Goal: Transaction & Acquisition: Purchase product/service

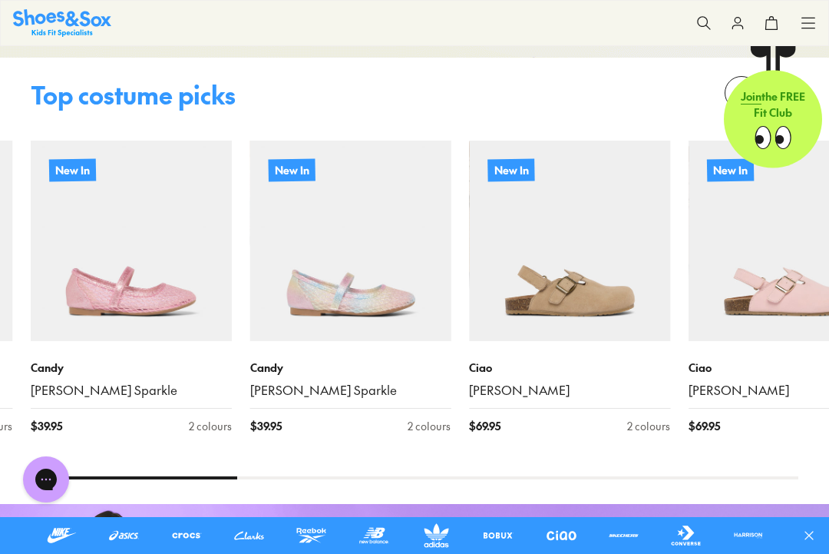
scroll to position [1334, 0]
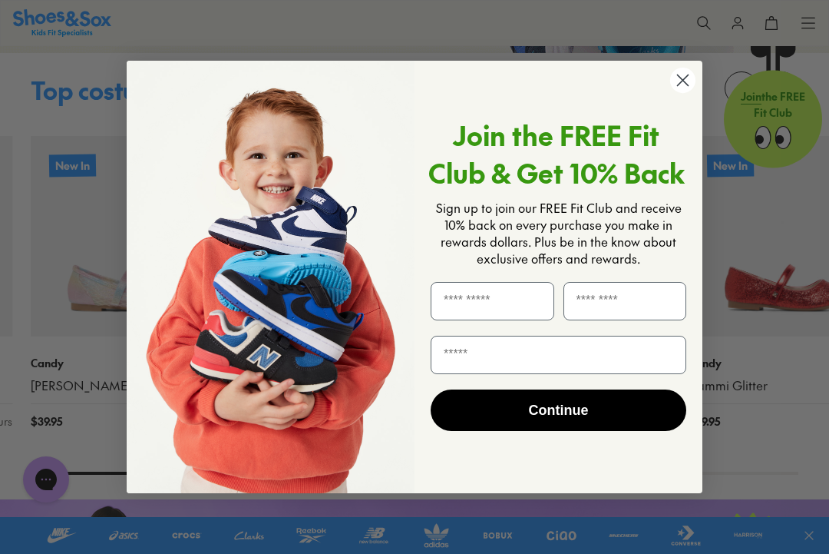
click at [694, 93] on circle "Close dialog" at bounding box center [682, 80] width 25 height 25
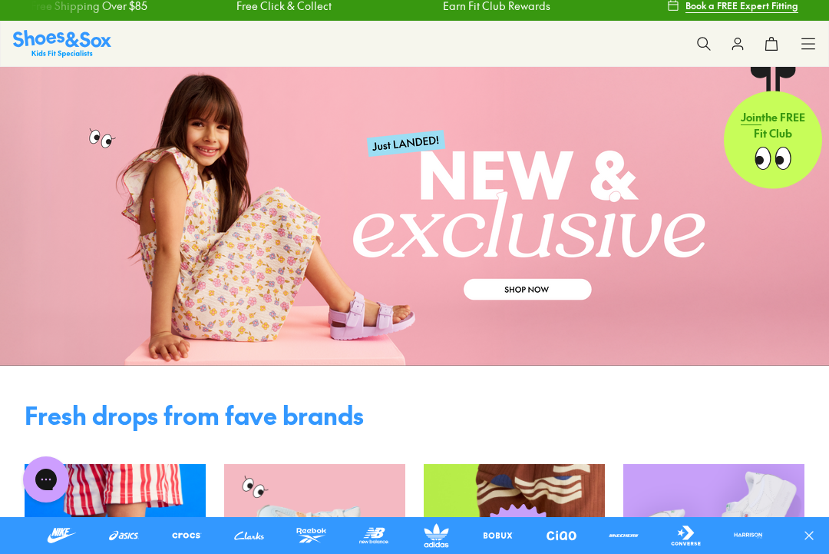
scroll to position [0, 0]
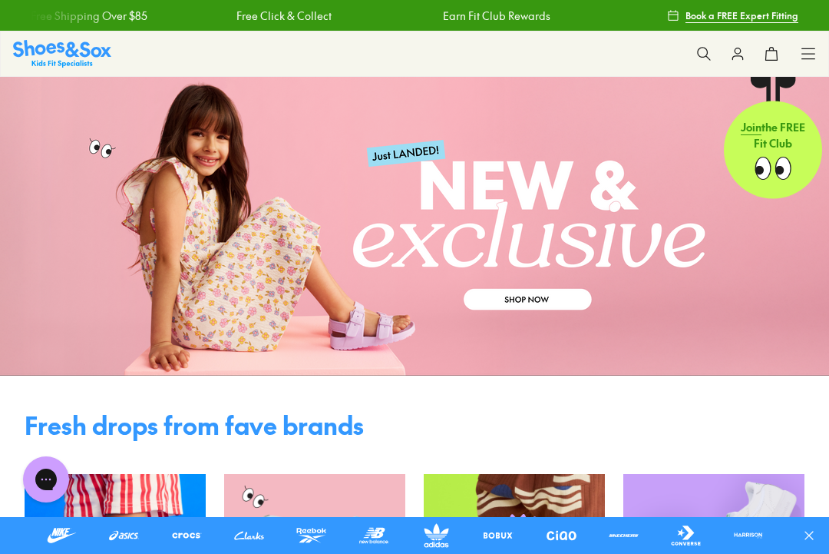
click at [814, 50] on icon at bounding box center [808, 53] width 15 height 15
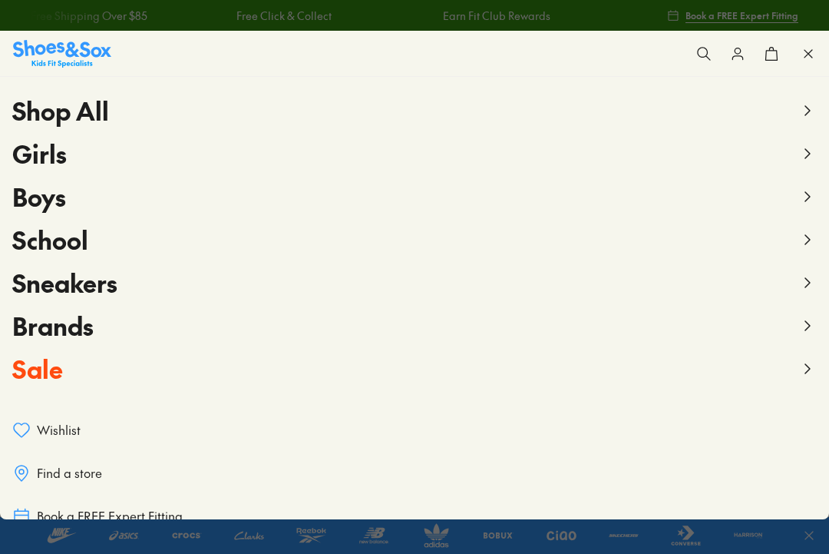
click at [61, 368] on span "Sale" at bounding box center [37, 368] width 51 height 35
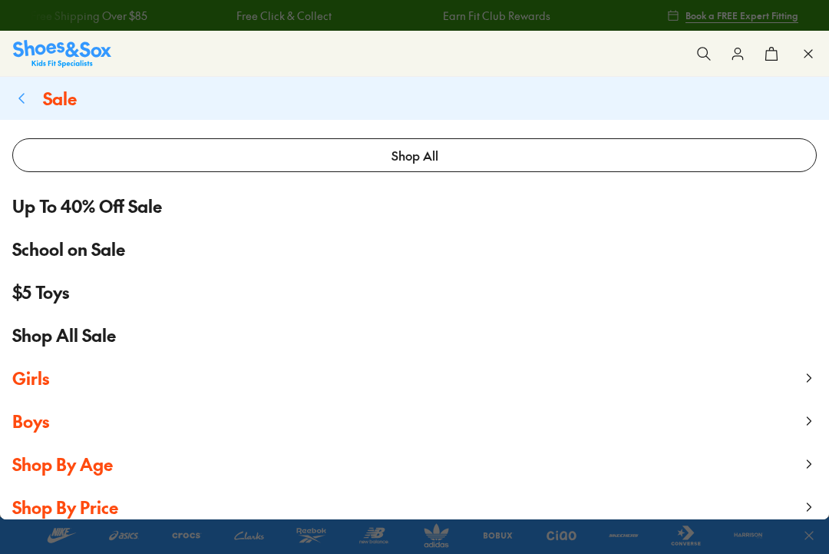
click at [44, 377] on span "Girls" at bounding box center [30, 377] width 37 height 23
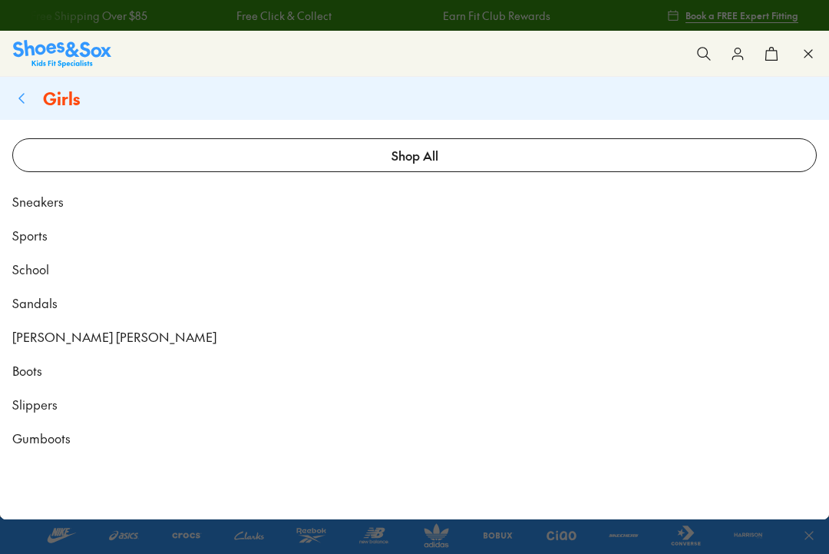
click at [55, 310] on span "Sandals" at bounding box center [34, 302] width 45 height 18
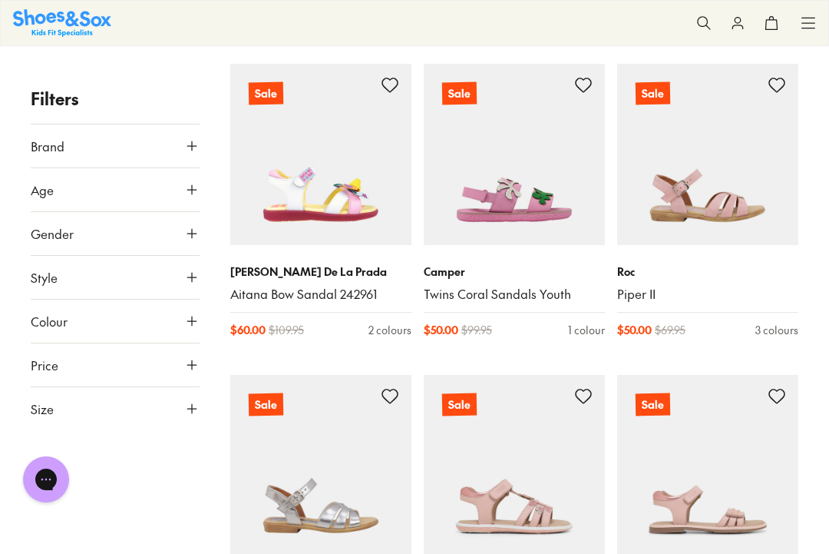
scroll to position [1492, 0]
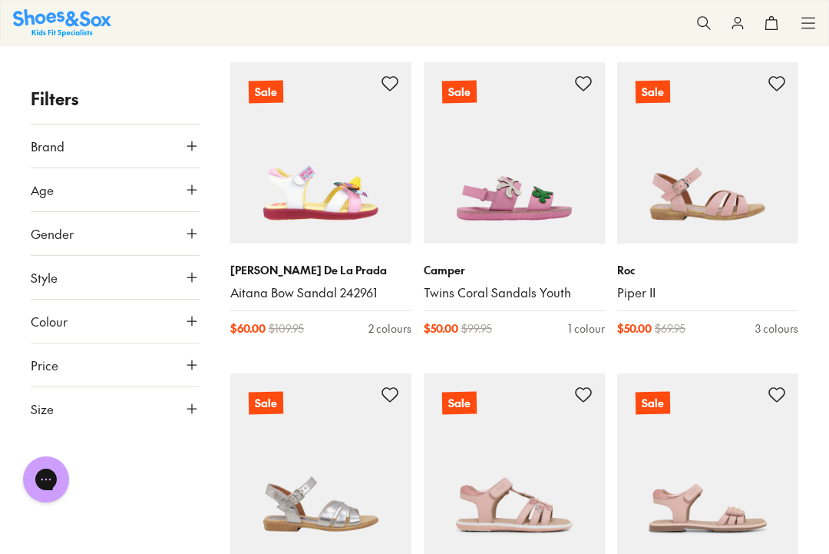
click at [532, 177] on img at bounding box center [514, 152] width 181 height 181
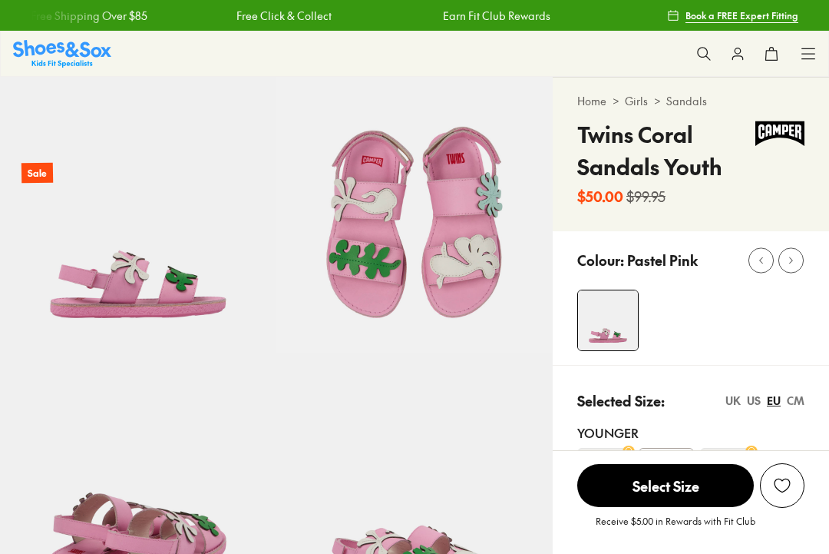
select select "*"
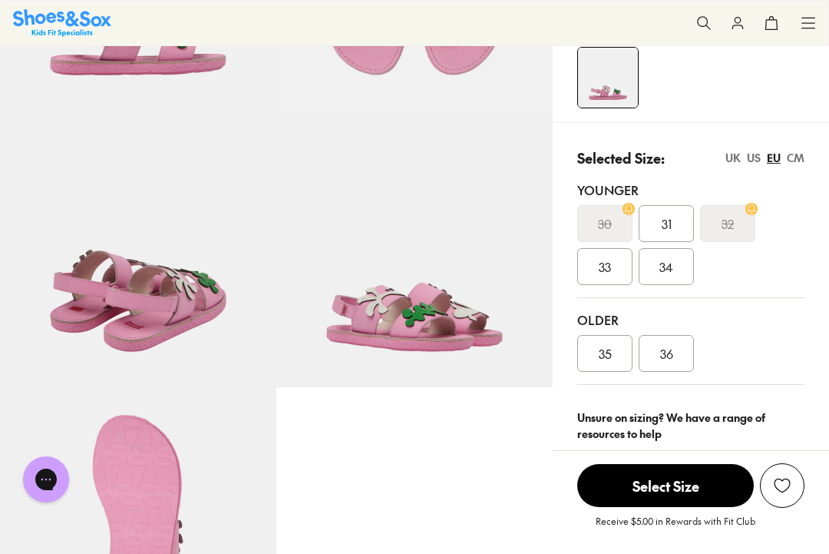
scroll to position [230, 0]
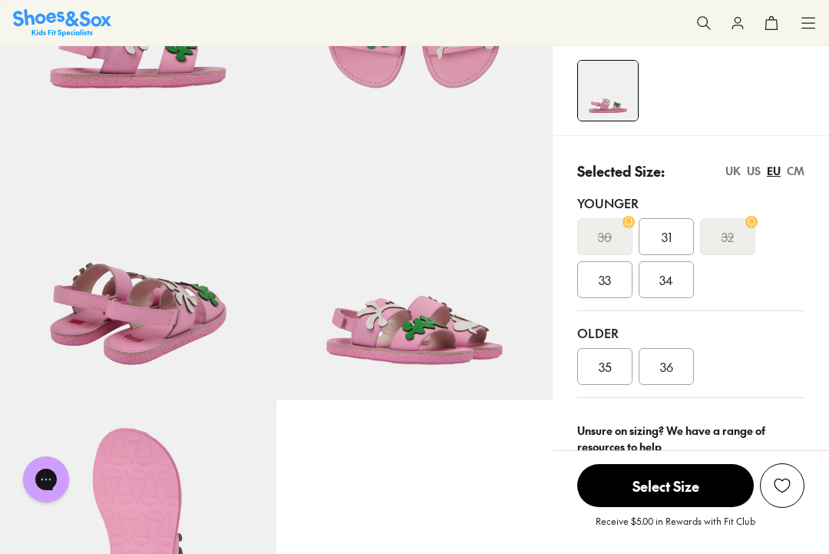
click at [756, 165] on div "US" at bounding box center [754, 171] width 14 height 16
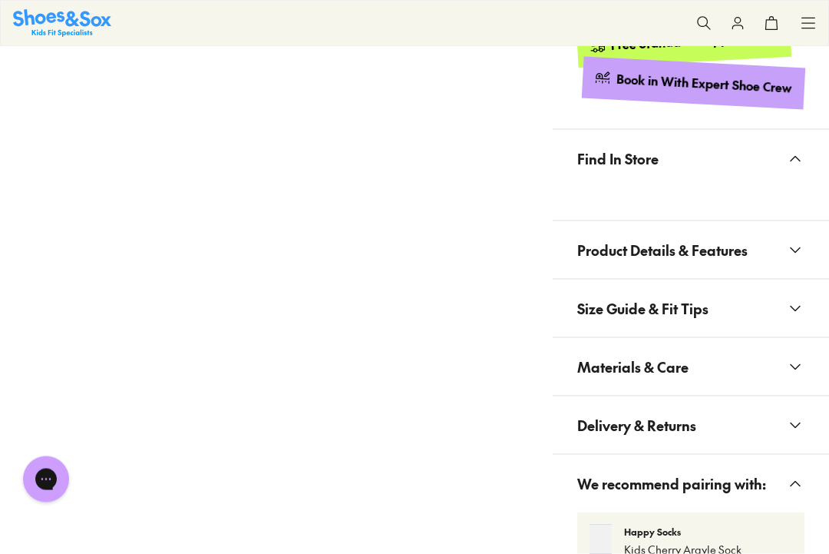
scroll to position [865, 0]
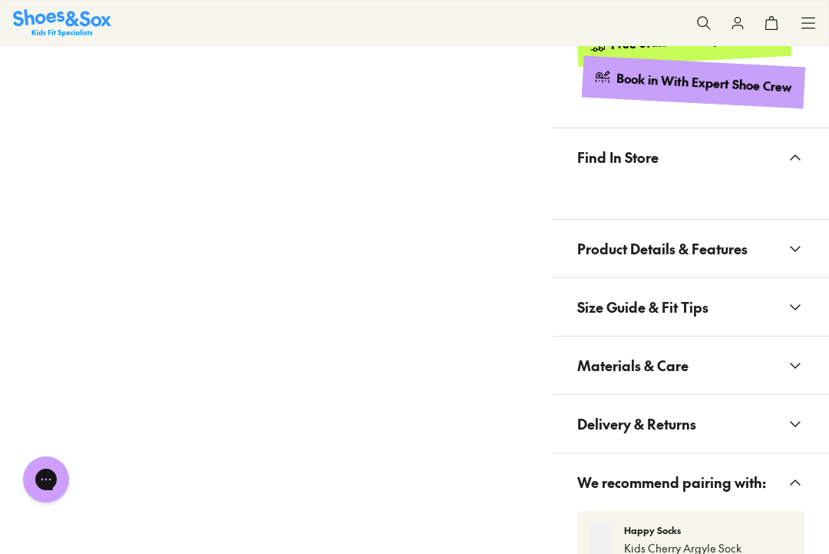
click at [770, 248] on button "Product Details & Features" at bounding box center [691, 249] width 276 height 58
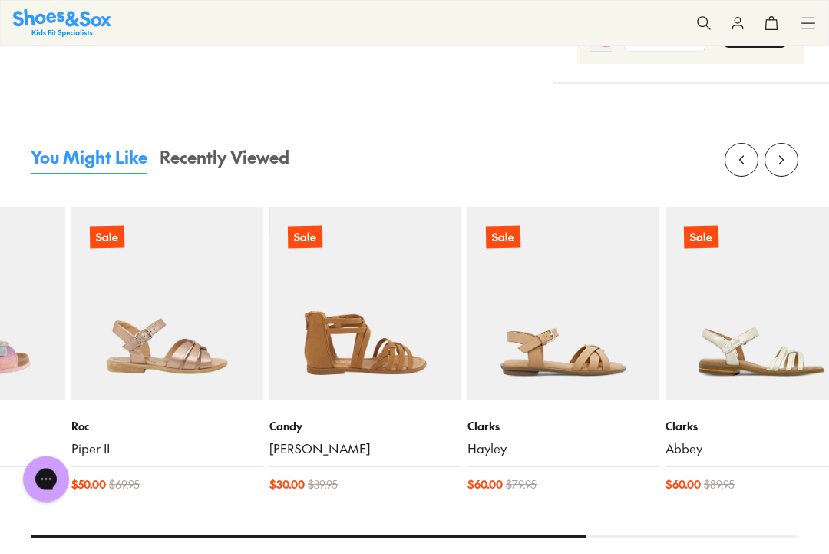
scroll to position [1900, 0]
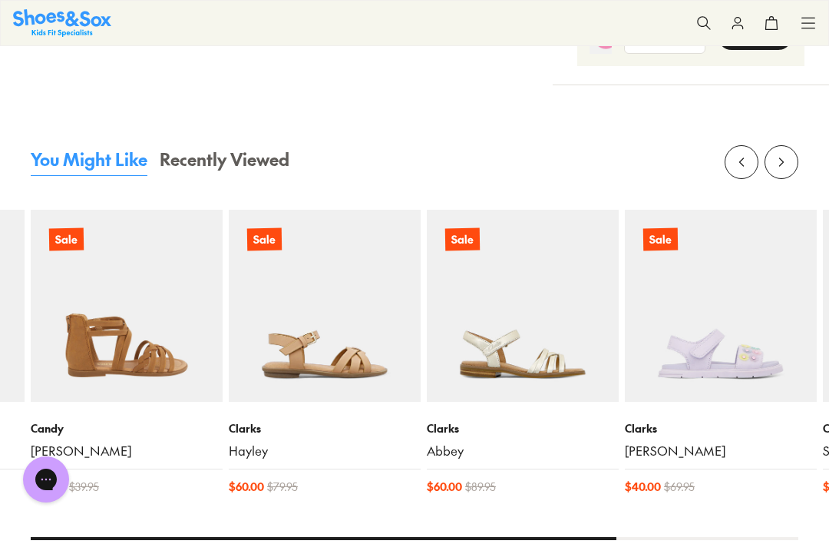
click at [532, 330] on img at bounding box center [523, 306] width 192 height 192
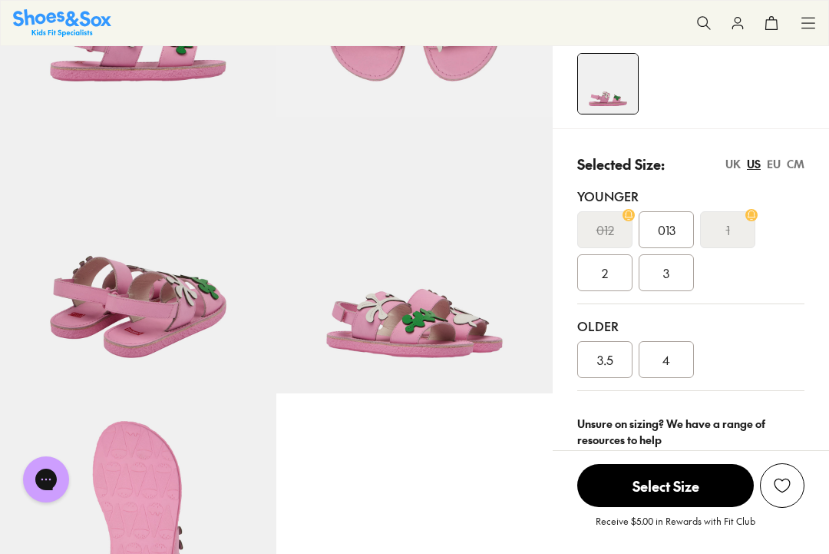
scroll to position [255, 0]
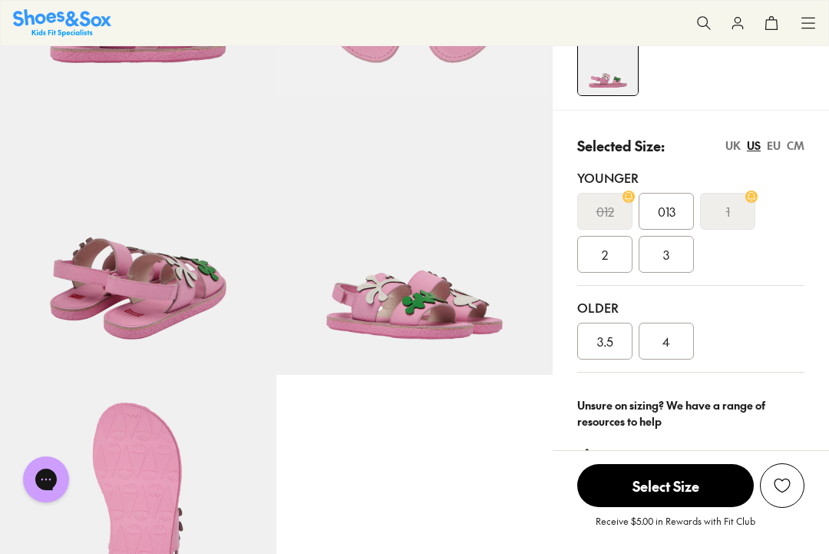
click at [734, 141] on div "UK" at bounding box center [733, 145] width 15 height 16
click at [616, 454] on link "Size guide & tips" at bounding box center [645, 456] width 93 height 17
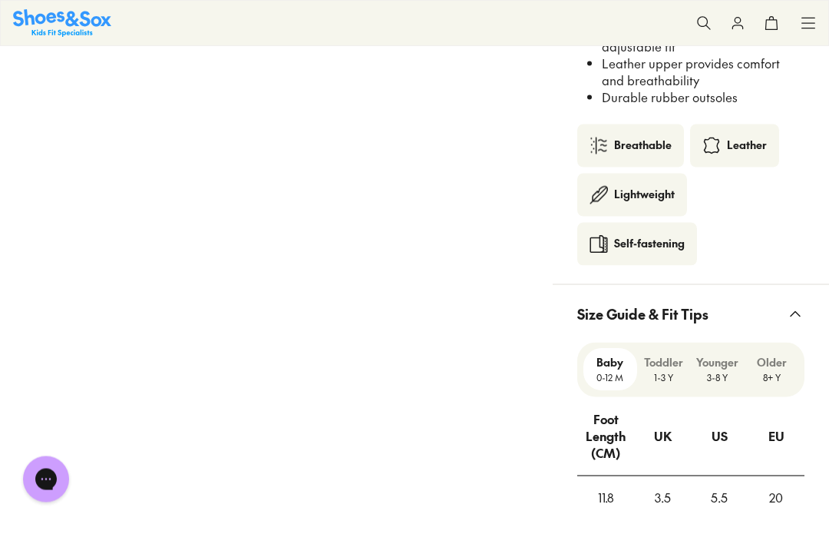
scroll to position [1302, 0]
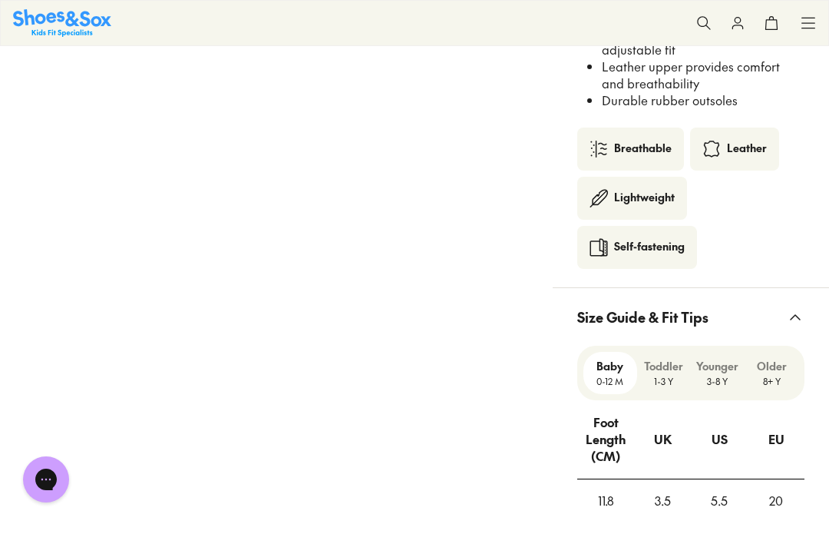
click at [710, 362] on p "Younger" at bounding box center [718, 366] width 42 height 16
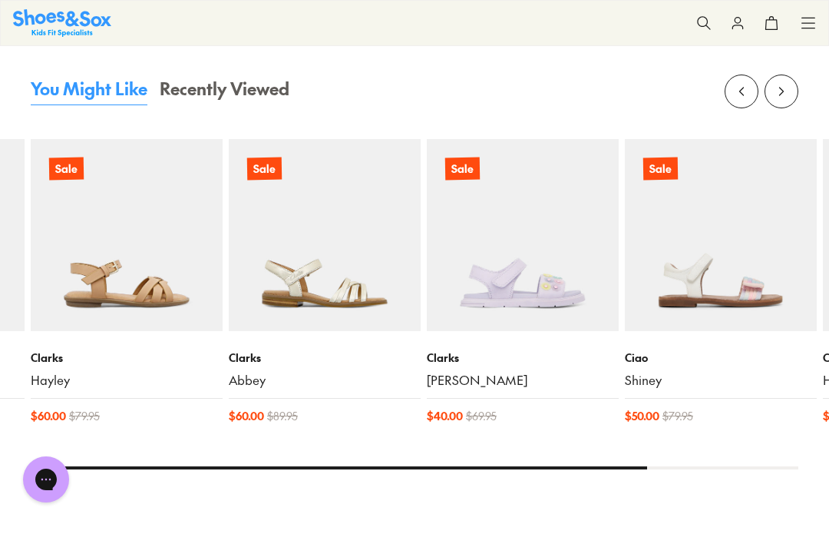
scroll to position [2453, 0]
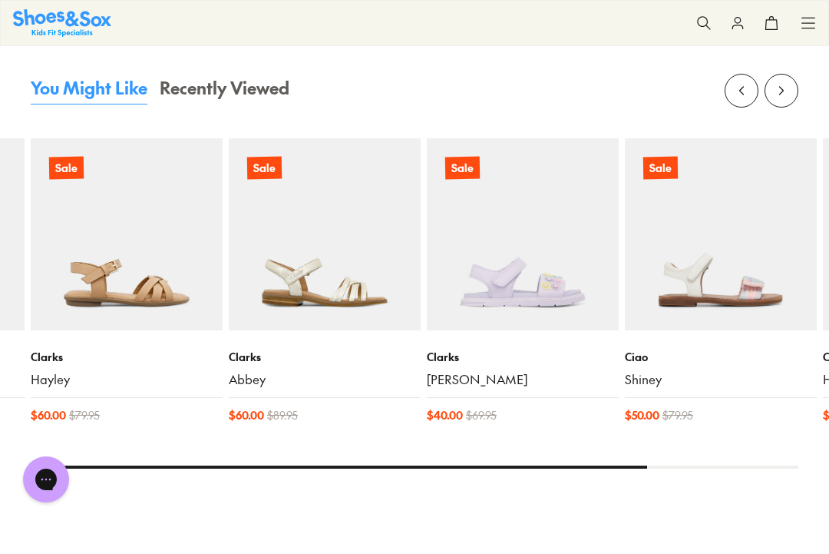
click at [532, 273] on img at bounding box center [523, 234] width 192 height 192
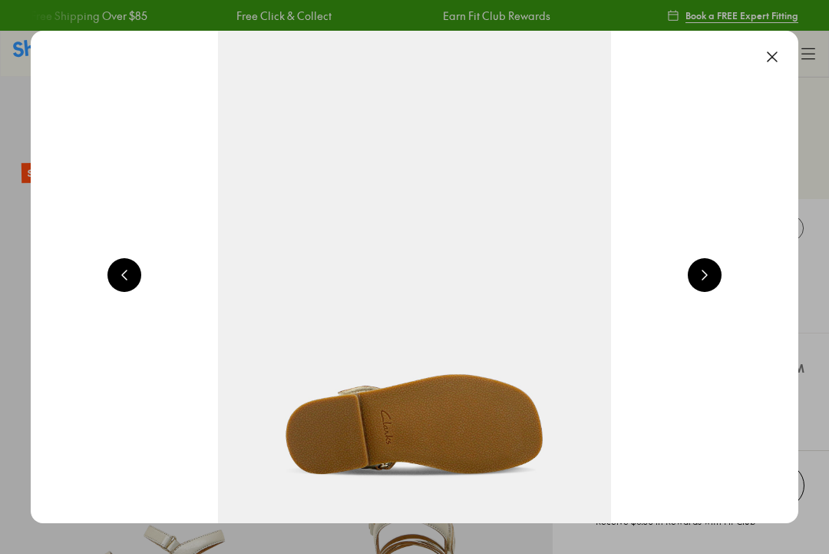
scroll to position [0, 1536]
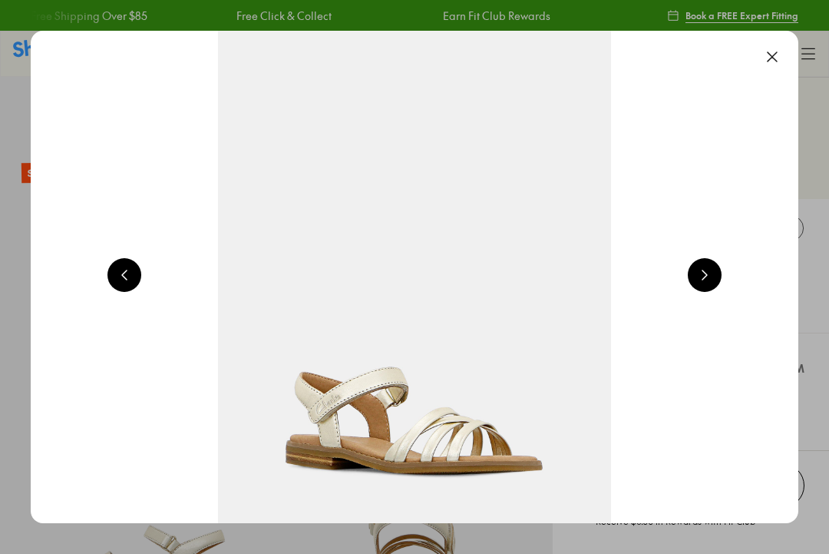
select select "*"
click at [699, 284] on button at bounding box center [705, 275] width 34 height 34
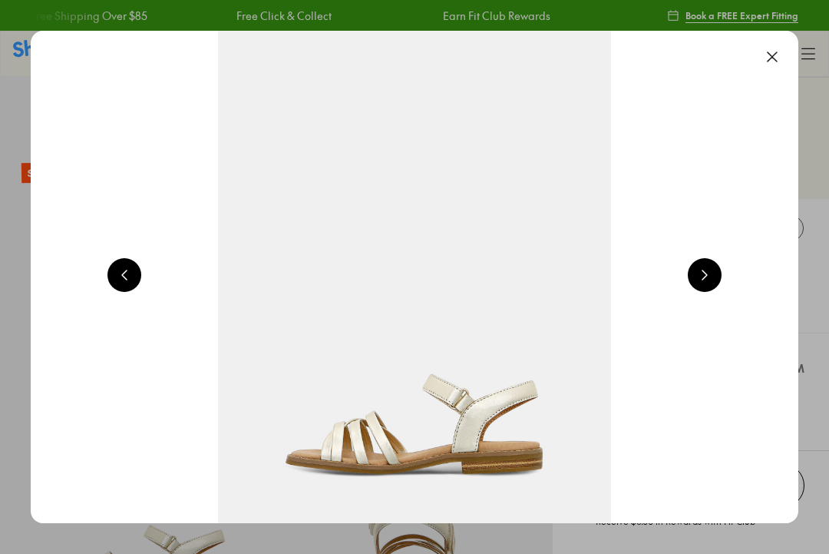
click at [705, 291] on button at bounding box center [705, 275] width 34 height 34
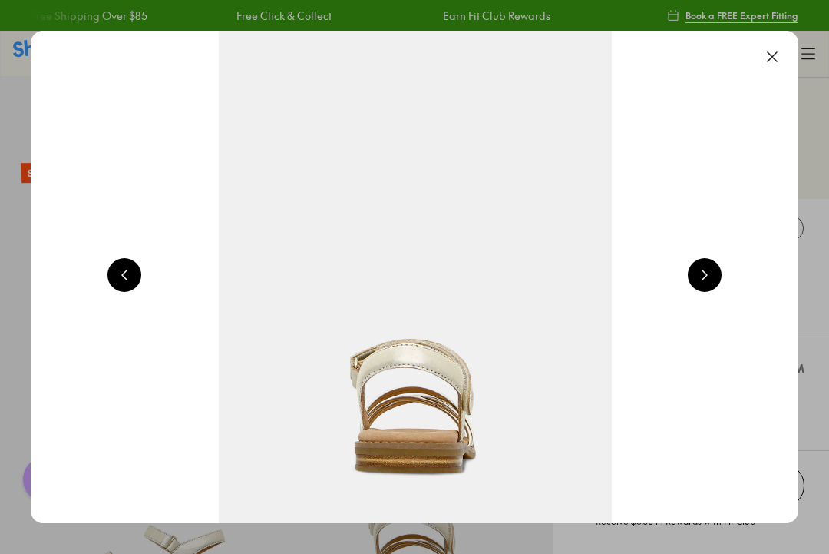
scroll to position [0, 0]
click at [710, 286] on button at bounding box center [705, 275] width 34 height 34
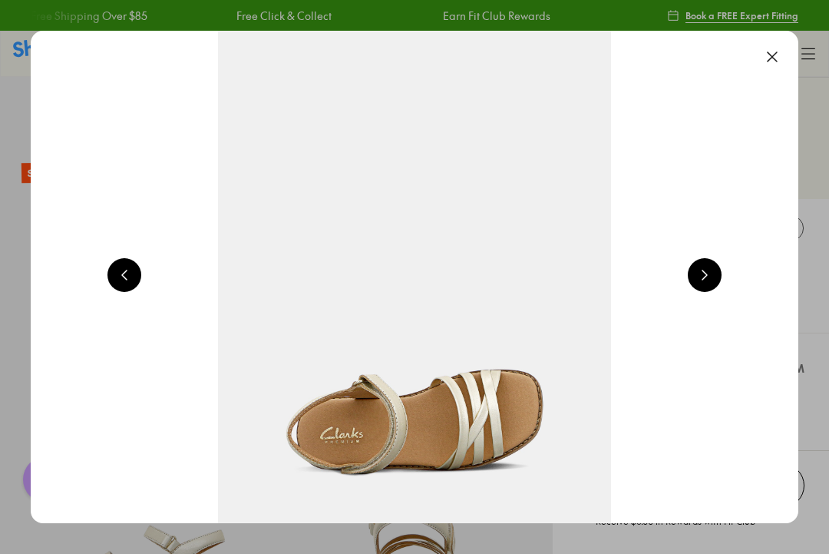
click at [709, 283] on button at bounding box center [705, 275] width 34 height 34
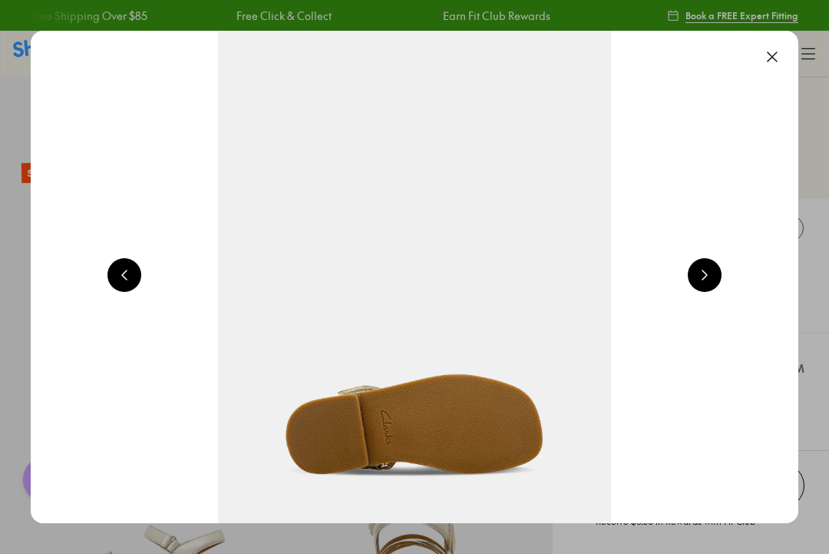
click at [713, 284] on button at bounding box center [705, 275] width 34 height 34
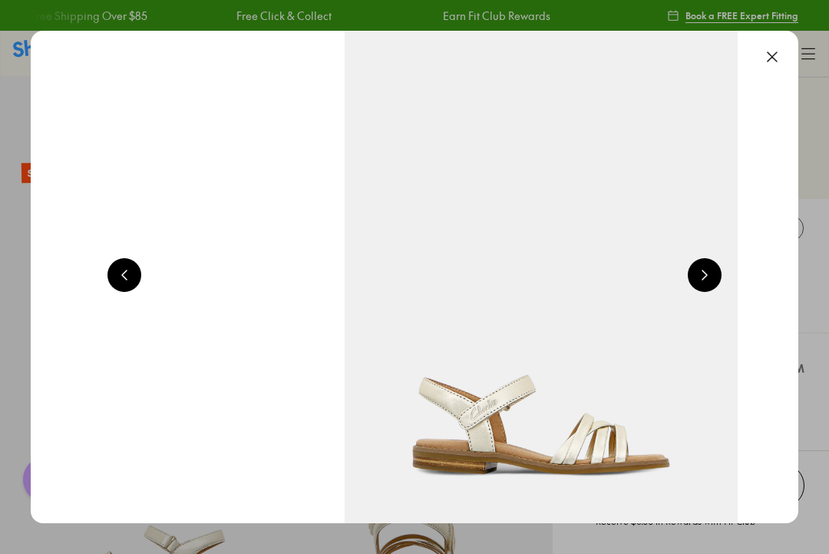
scroll to position [0, 5376]
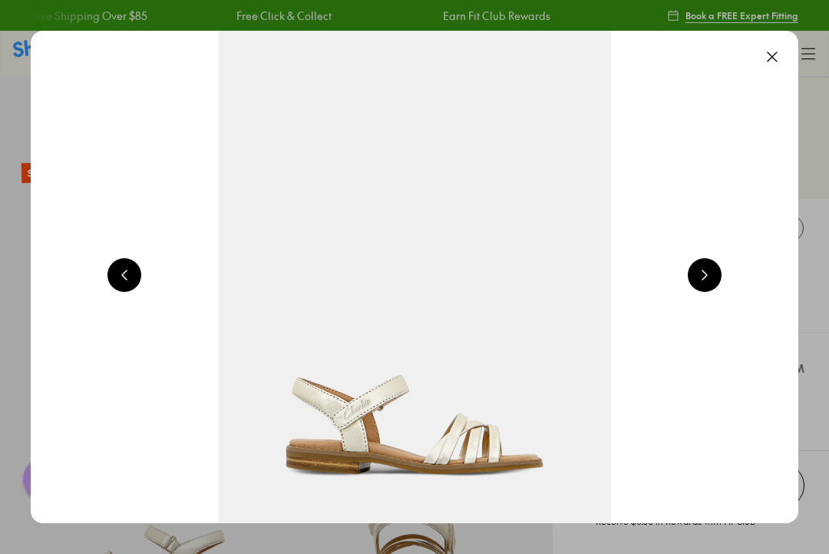
click at [765, 60] on button at bounding box center [773, 57] width 34 height 34
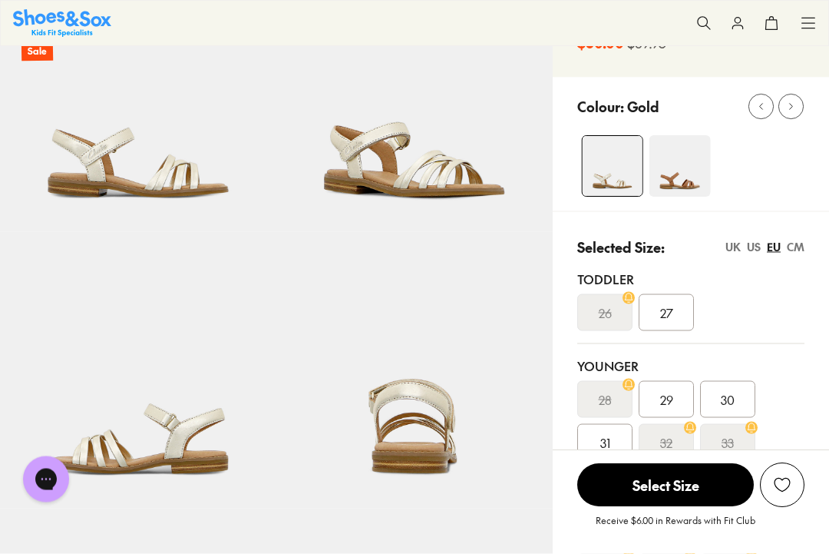
scroll to position [210, 0]
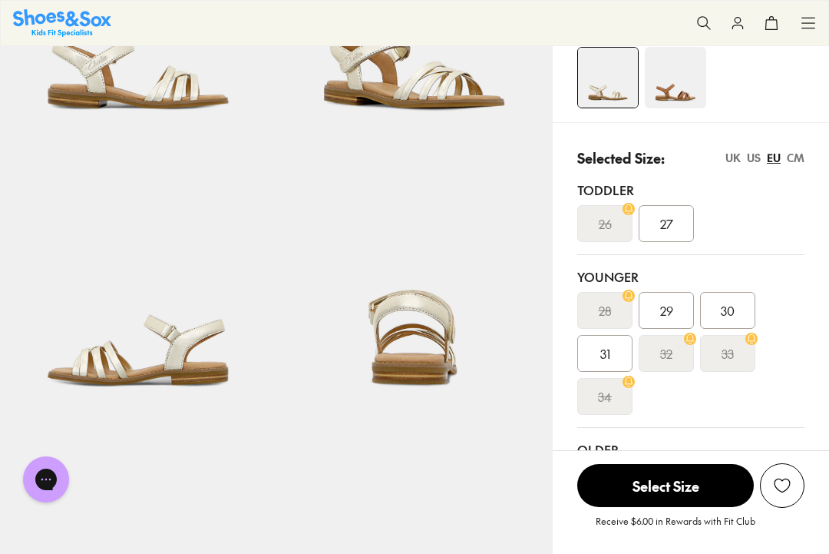
click at [750, 152] on div "US" at bounding box center [754, 158] width 14 height 16
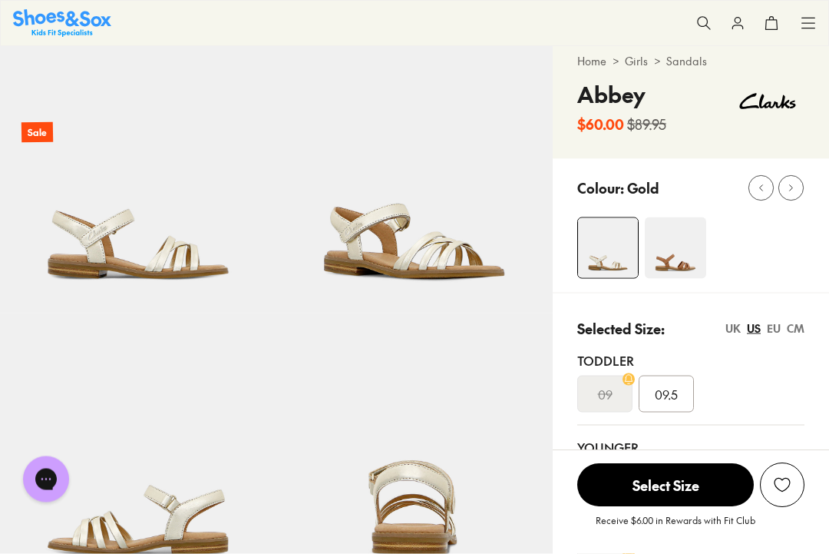
scroll to position [0, 0]
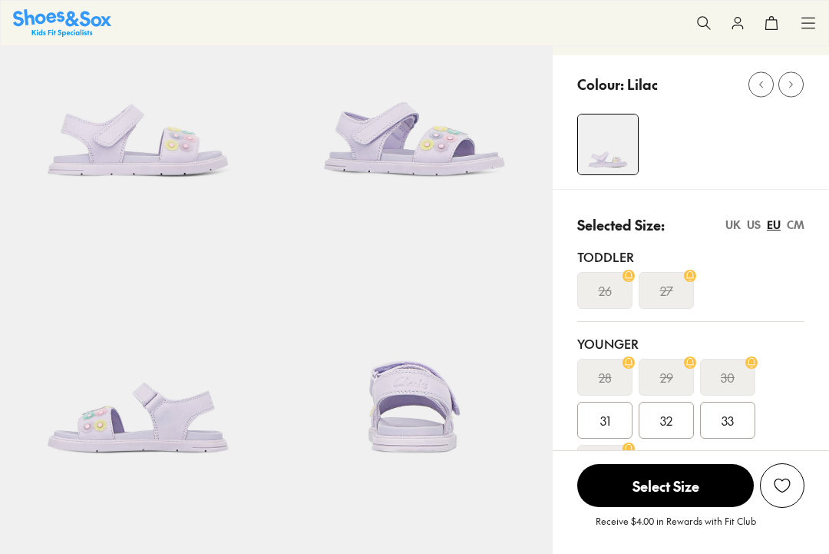
scroll to position [201, 0]
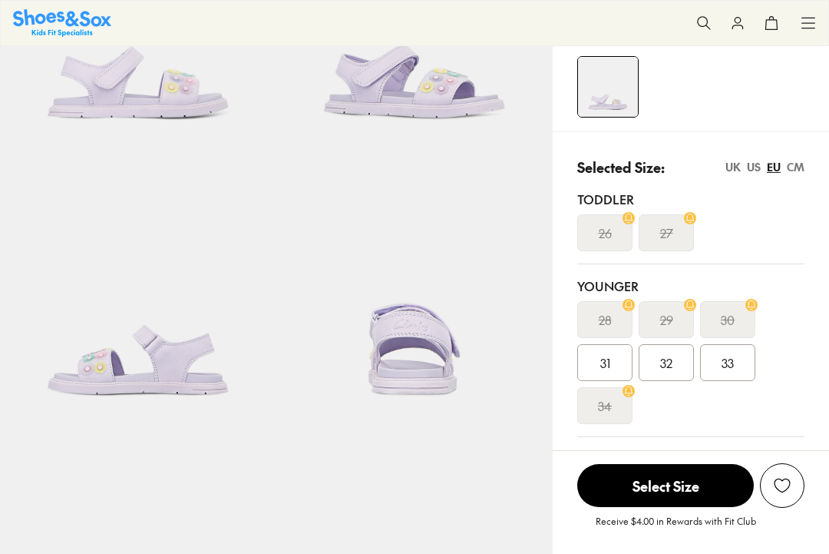
select select "*"
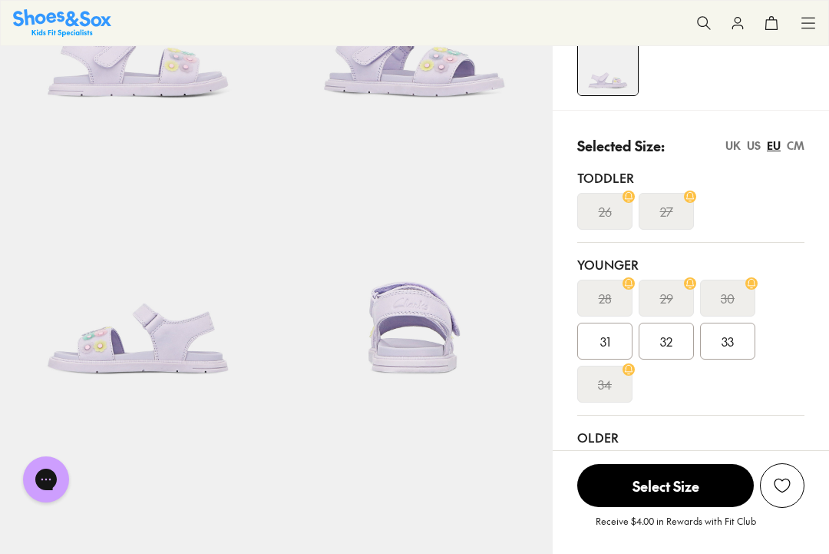
scroll to position [0, 0]
click at [740, 144] on div "UK" at bounding box center [733, 145] width 15 height 16
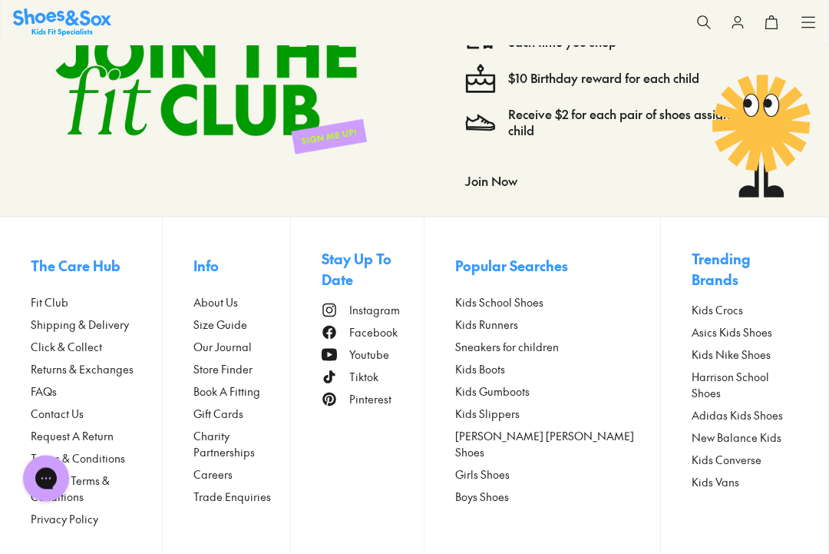
scroll to position [2810, 0]
